Goal: Information Seeking & Learning: Learn about a topic

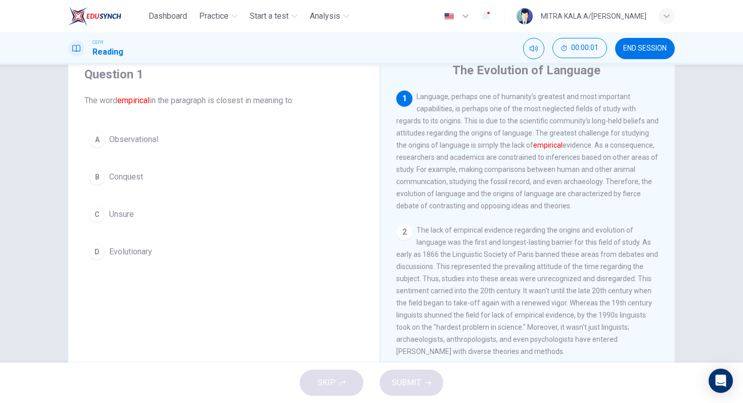
scroll to position [39, 0]
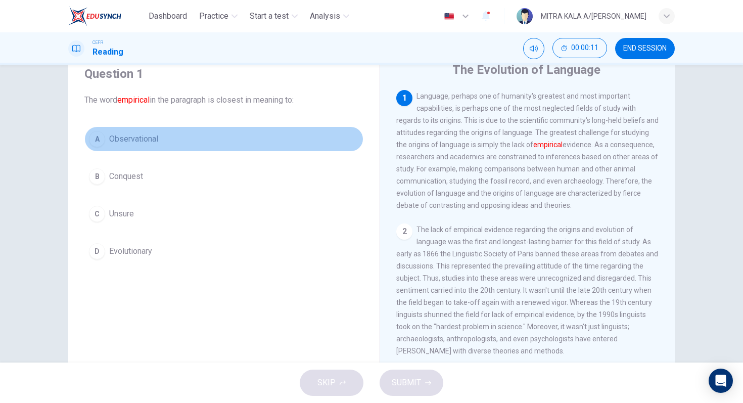
click at [106, 140] on button "A Observational" at bounding box center [223, 138] width 279 height 25
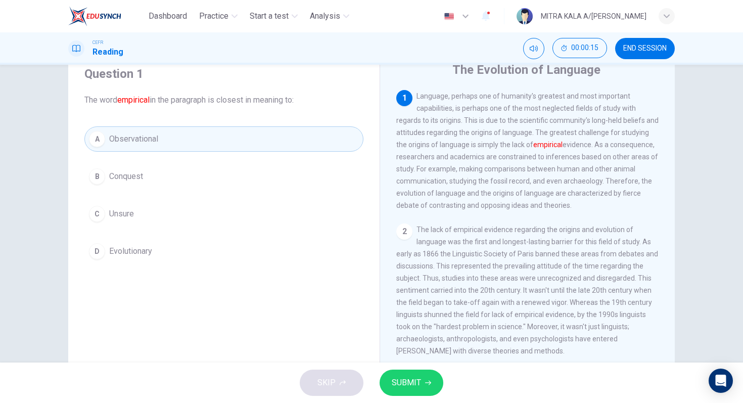
click at [412, 387] on span "SUBMIT" at bounding box center [405, 382] width 29 height 14
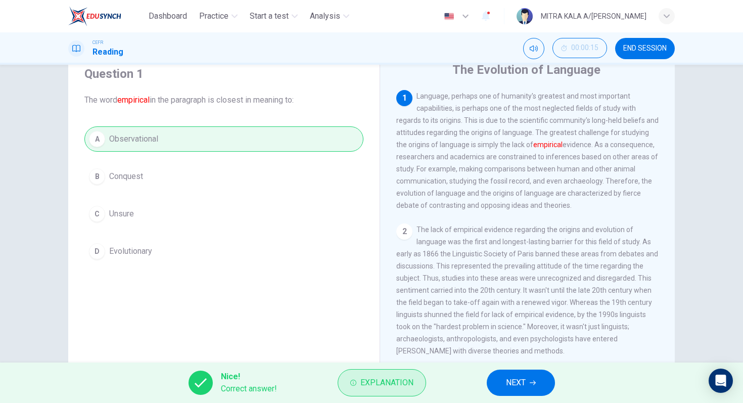
click at [375, 393] on button "Explanation" at bounding box center [381, 382] width 88 height 27
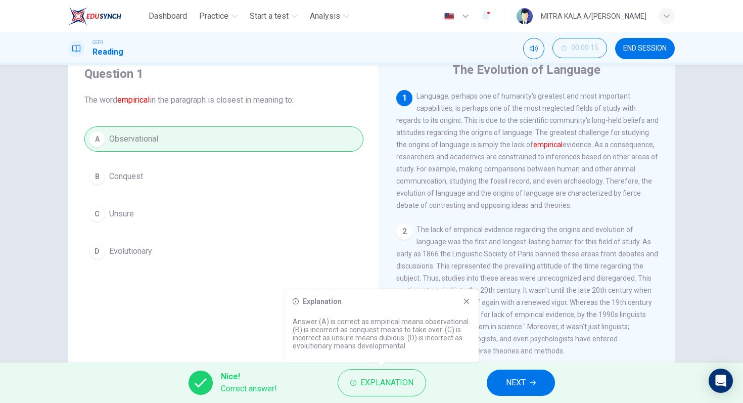
click at [495, 371] on button "NEXT" at bounding box center [520, 382] width 68 height 26
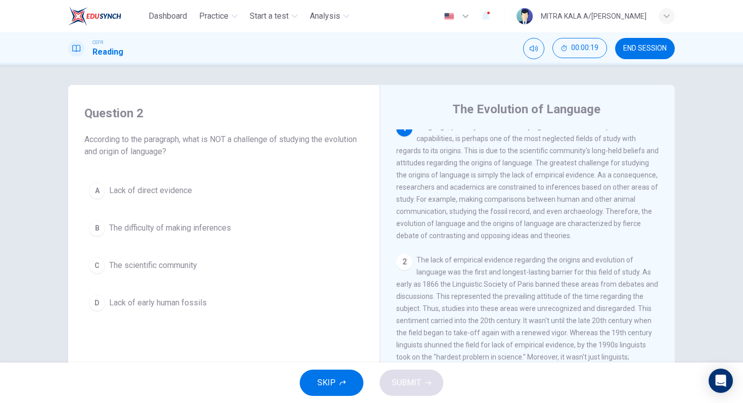
scroll to position [0, 0]
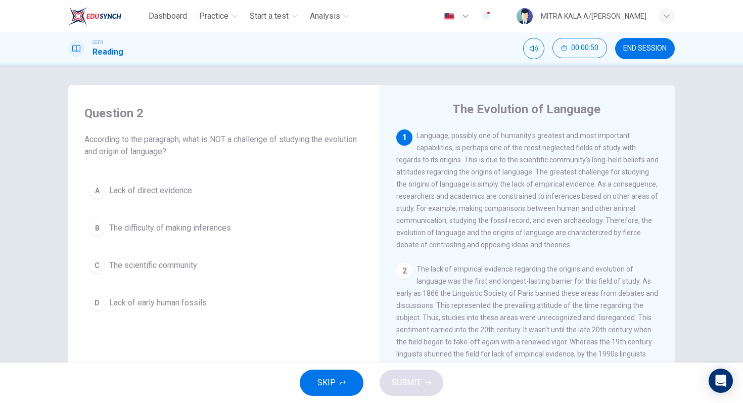
click at [98, 296] on div "D" at bounding box center [97, 302] width 16 height 16
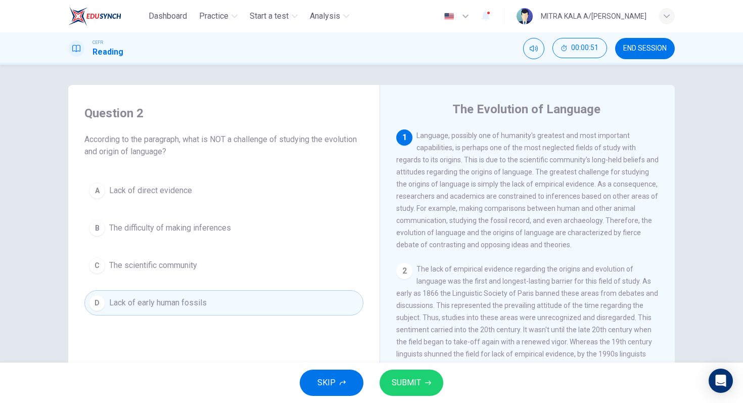
click at [417, 390] on button "SUBMIT" at bounding box center [411, 382] width 64 height 26
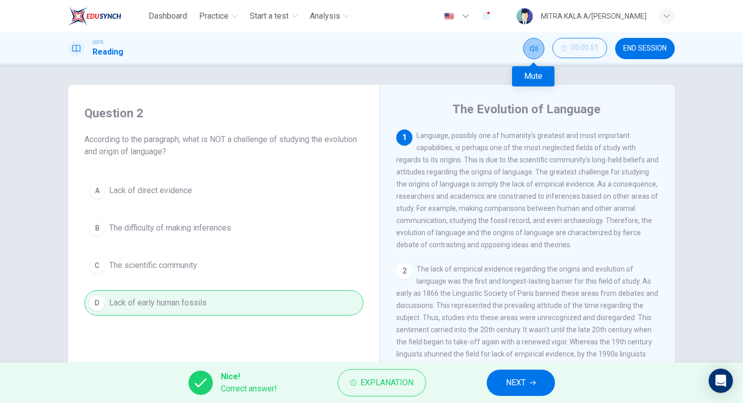
click at [535, 43] on button "Mute" at bounding box center [533, 48] width 21 height 21
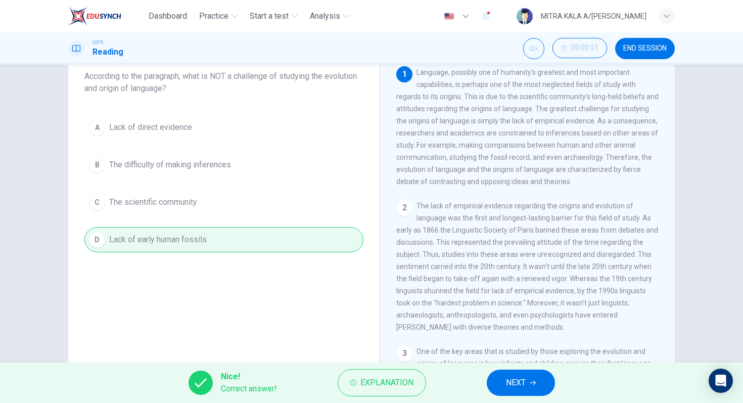
click at [528, 382] on button "NEXT" at bounding box center [520, 382] width 68 height 26
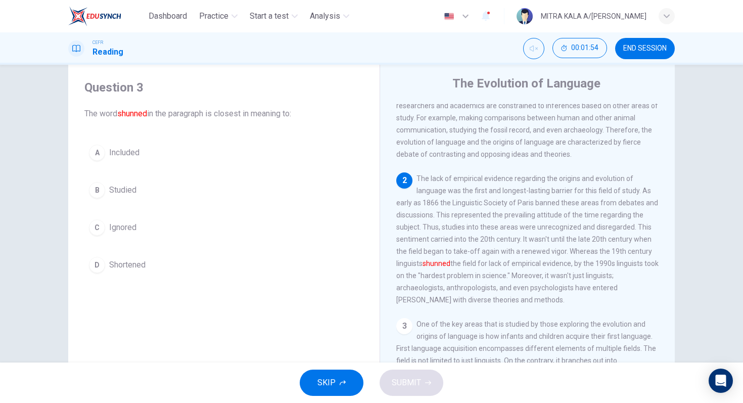
scroll to position [31, 0]
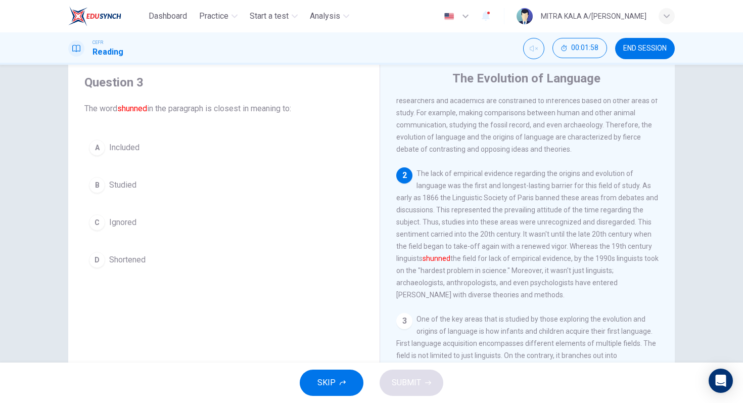
click at [97, 226] on div "C" at bounding box center [97, 222] width 16 height 16
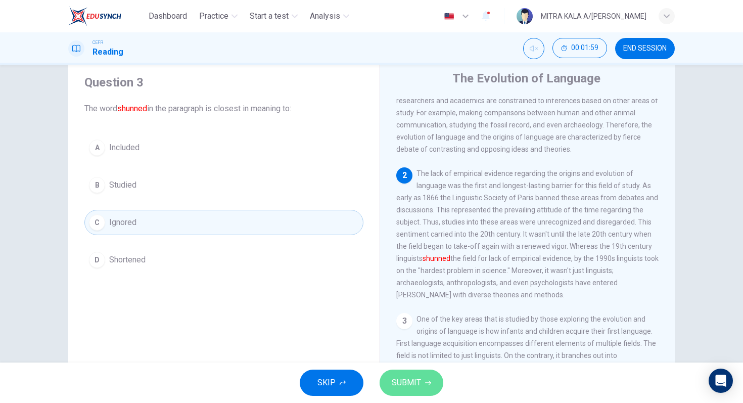
click at [388, 374] on button "SUBMIT" at bounding box center [411, 382] width 64 height 26
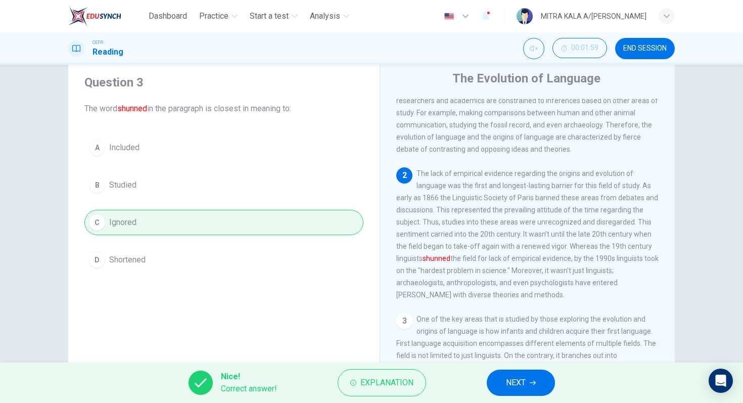
click at [511, 384] on span "NEXT" at bounding box center [516, 382] width 20 height 14
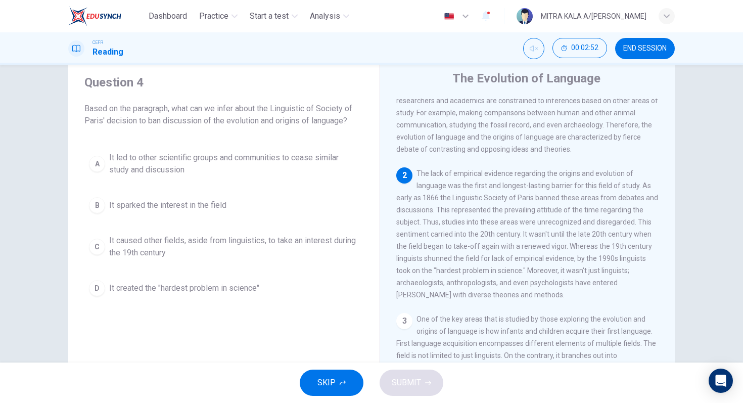
scroll to position [32, 0]
click at [104, 284] on div "D" at bounding box center [97, 287] width 16 height 16
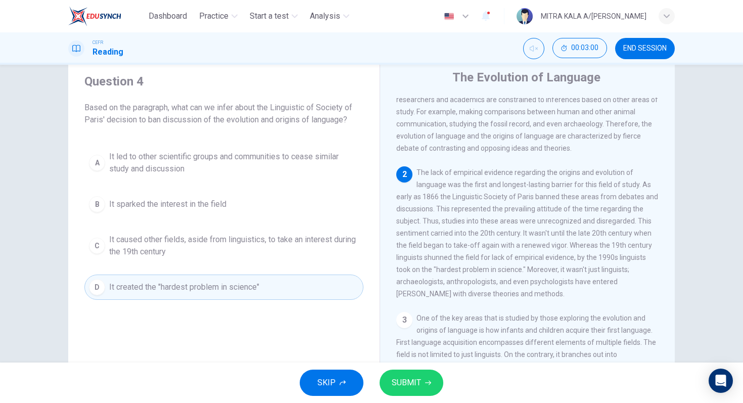
click at [409, 383] on span "SUBMIT" at bounding box center [405, 382] width 29 height 14
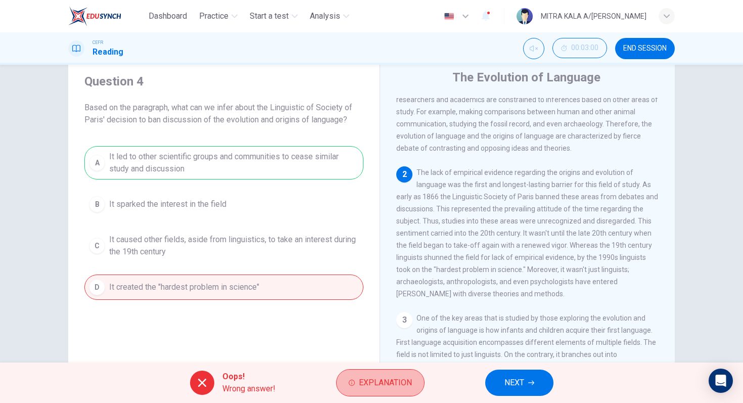
click at [409, 383] on span "Explanation" at bounding box center [385, 382] width 53 height 14
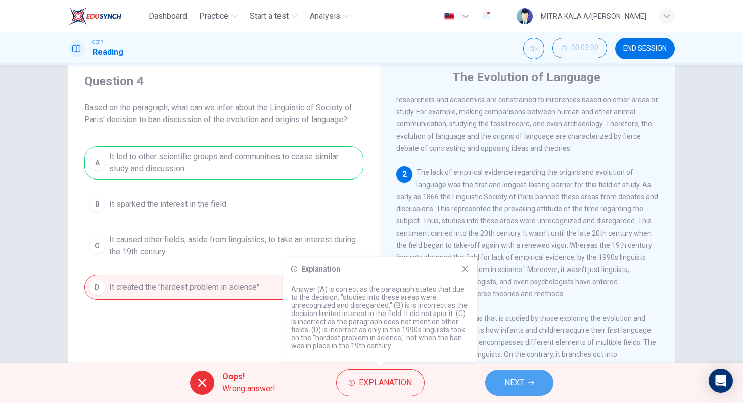
click at [527, 376] on button "NEXT" at bounding box center [519, 382] width 68 height 26
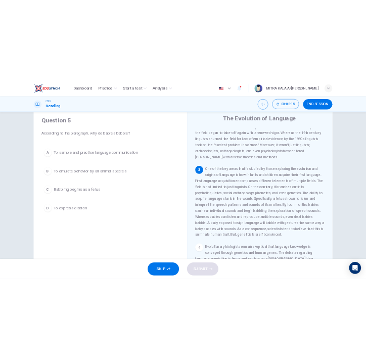
scroll to position [204, 0]
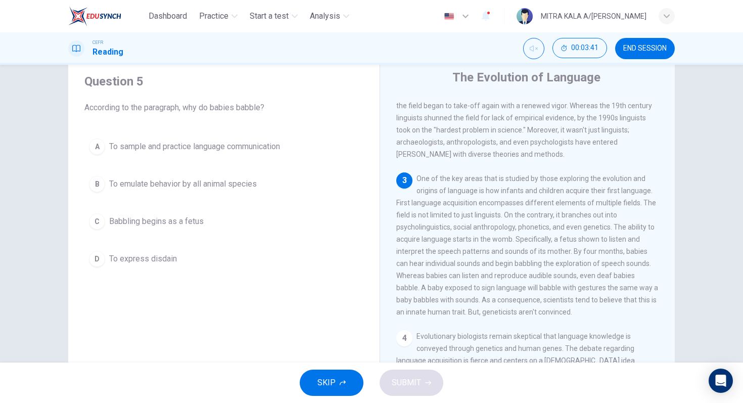
click at [96, 145] on div "A" at bounding box center [97, 146] width 16 height 16
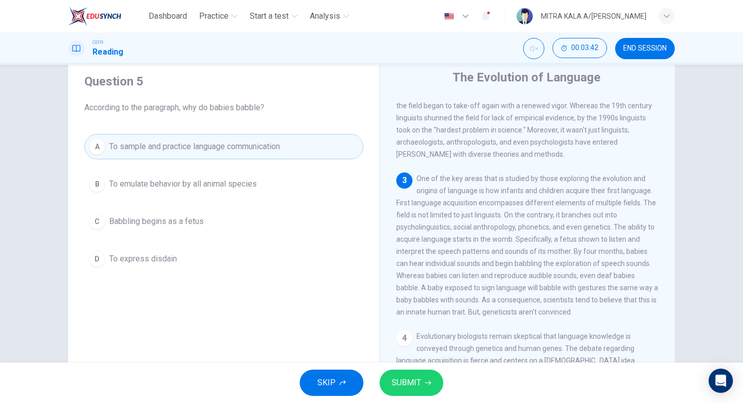
click at [399, 374] on button "SUBMIT" at bounding box center [411, 382] width 64 height 26
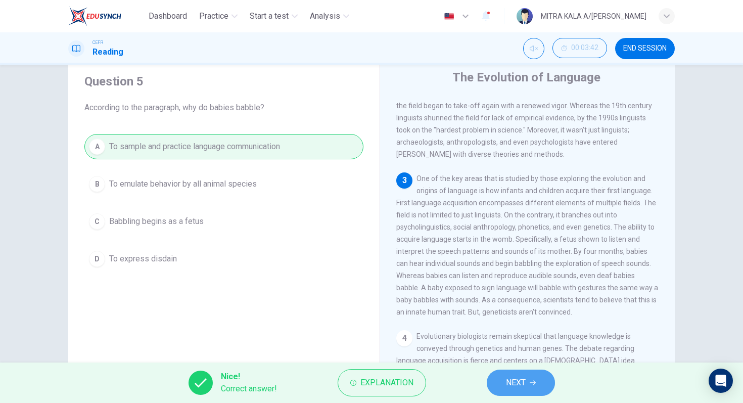
click at [512, 391] on button "NEXT" at bounding box center [520, 382] width 68 height 26
